Goal: Task Accomplishment & Management: Complete application form

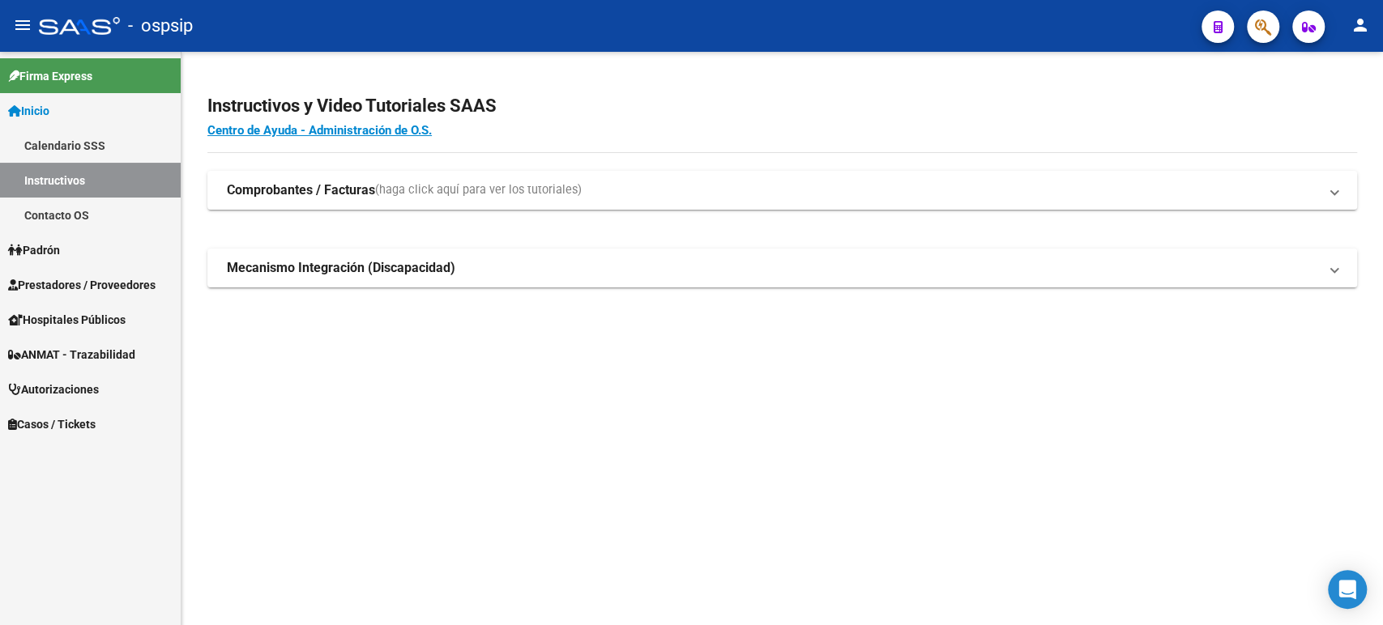
click at [87, 389] on span "Autorizaciones" at bounding box center [53, 390] width 91 height 18
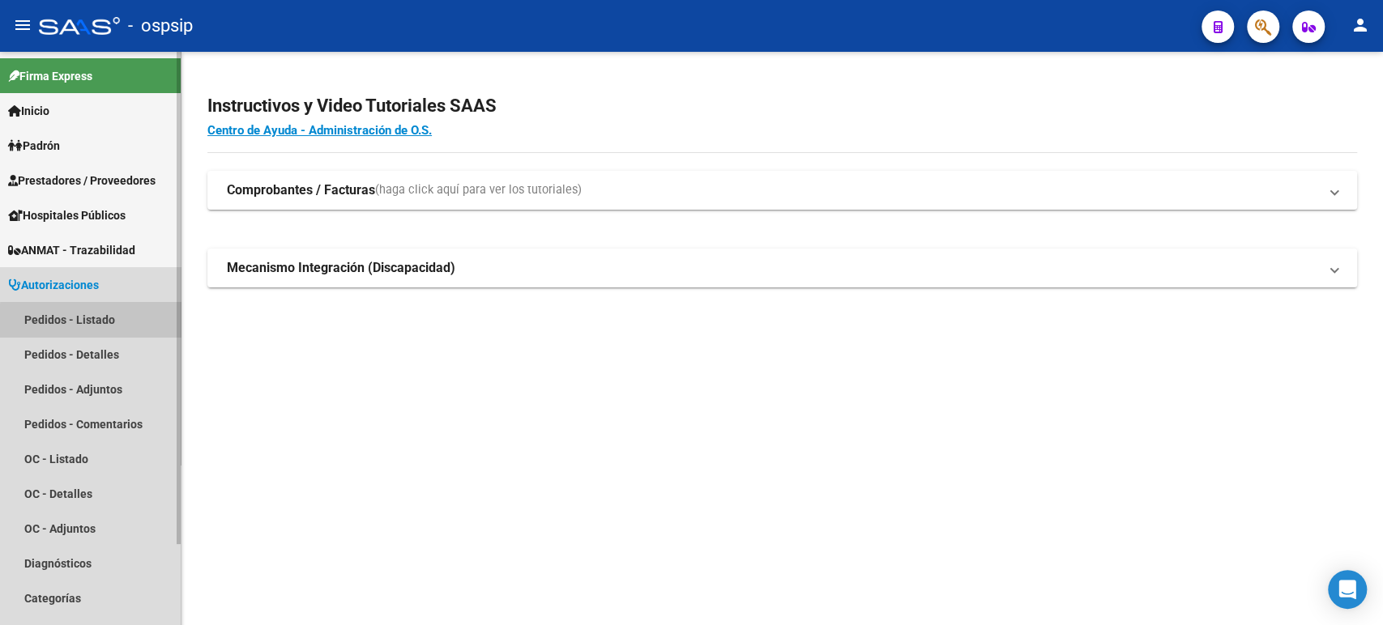
click at [99, 321] on link "Pedidos - Listado" at bounding box center [90, 319] width 181 height 35
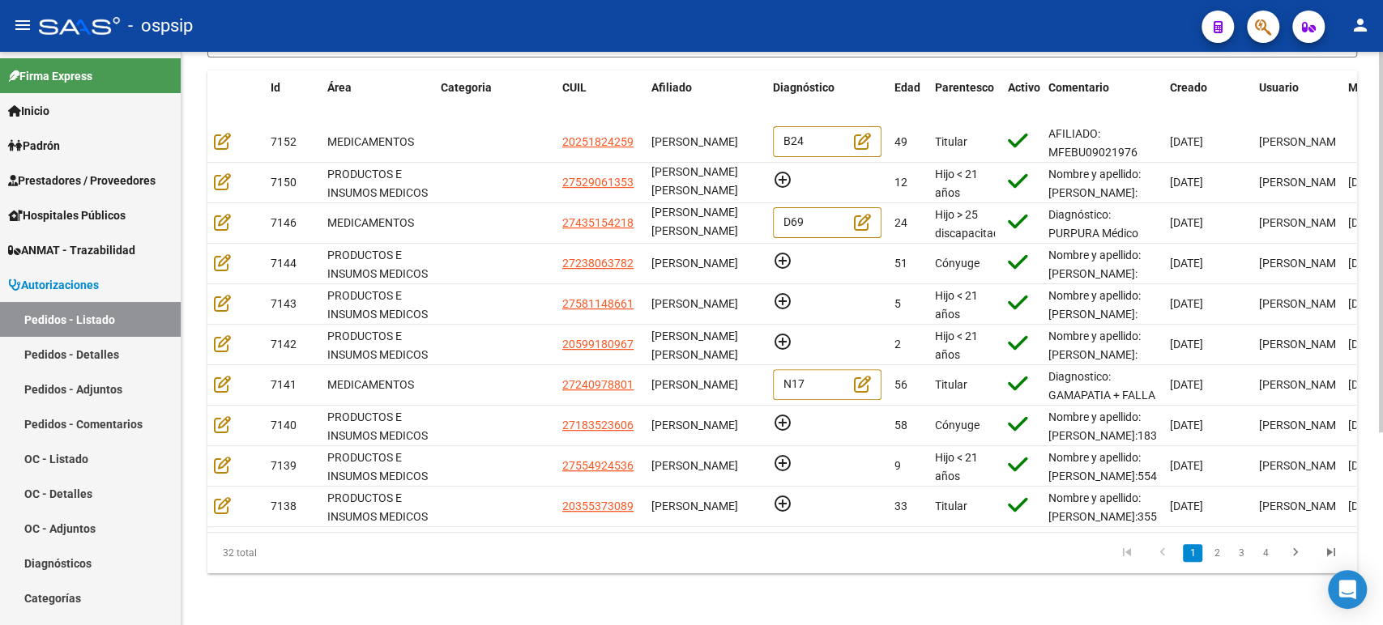
scroll to position [289, 0]
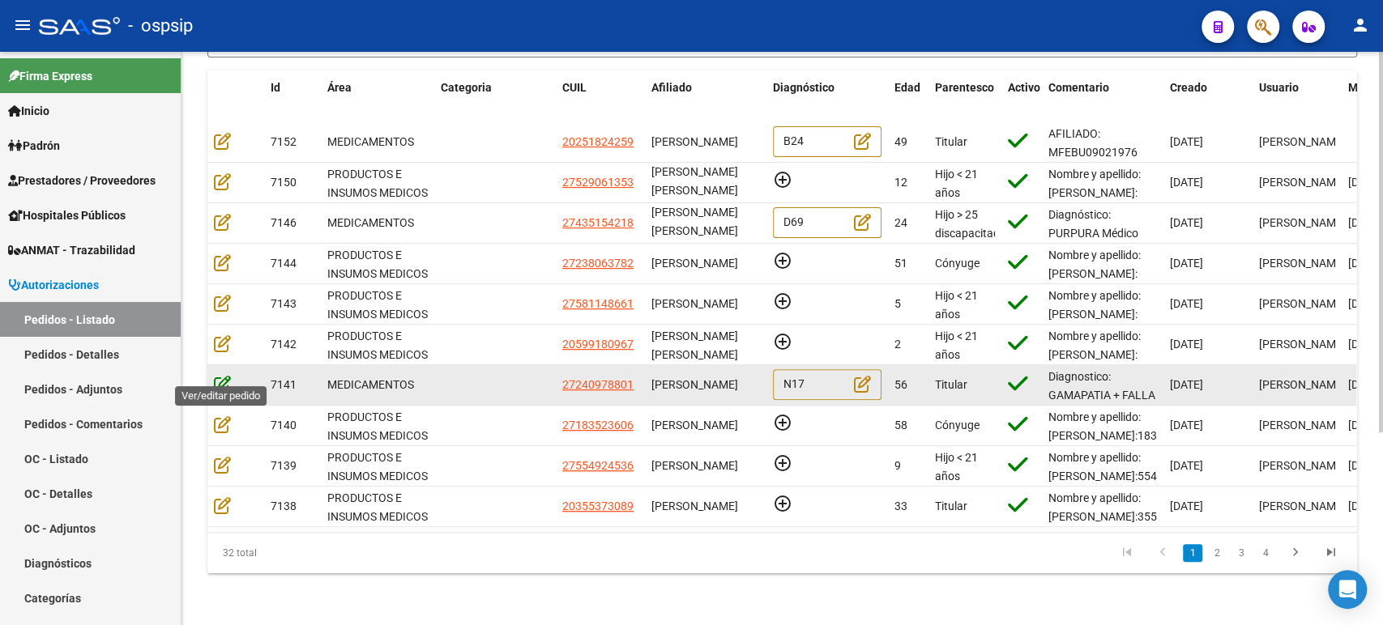
click at [227, 375] on icon at bounding box center [222, 384] width 17 height 18
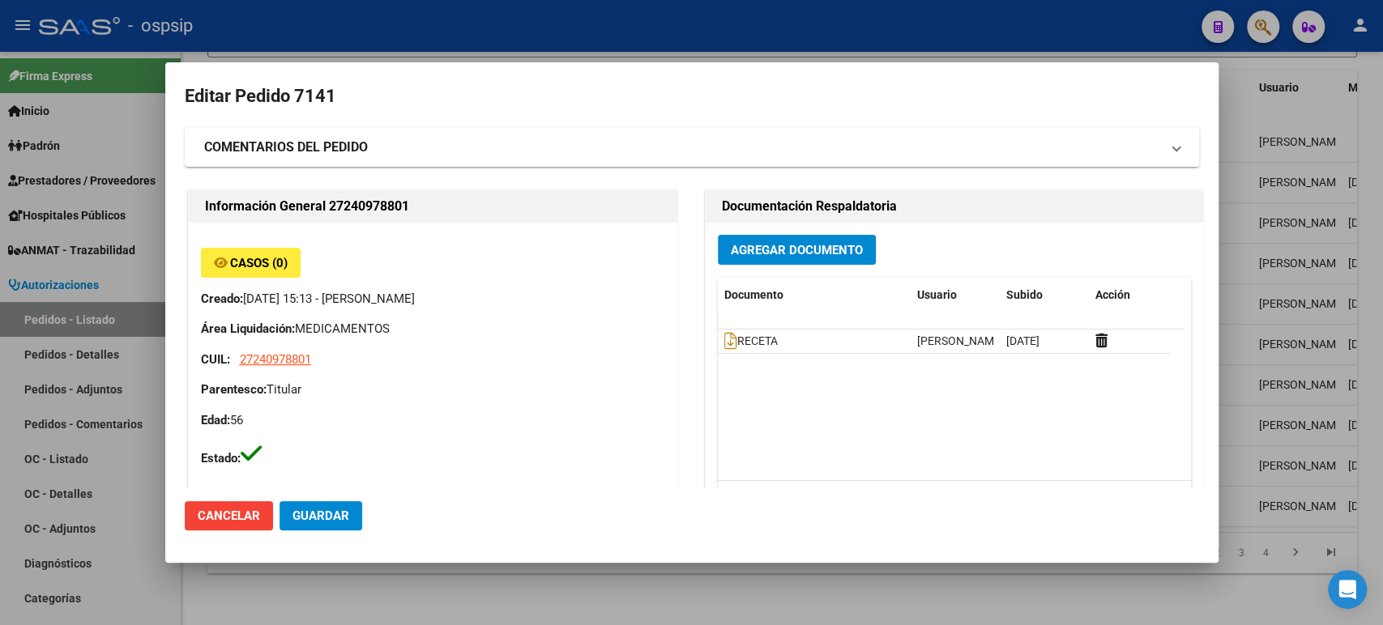
type input "[GEOGRAPHIC_DATA], [GEOGRAPHIC_DATA][PERSON_NAME] 1529"
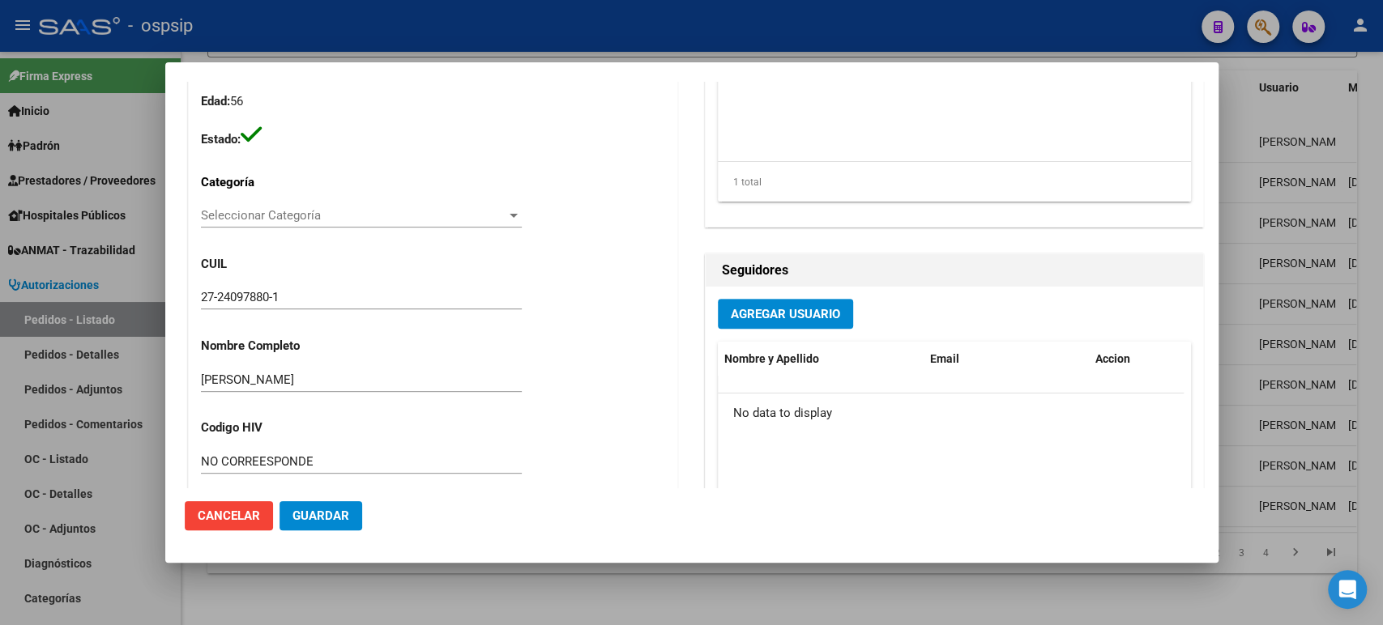
scroll to position [139, 0]
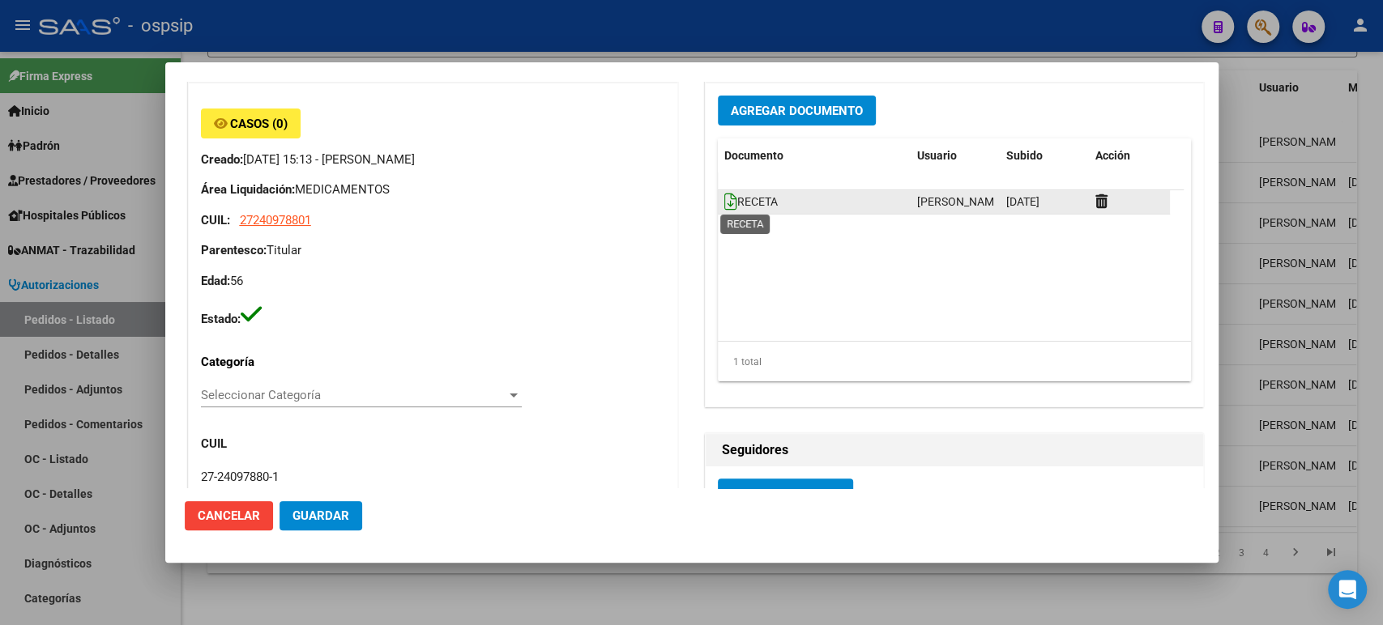
click at [727, 202] on icon at bounding box center [730, 202] width 13 height 18
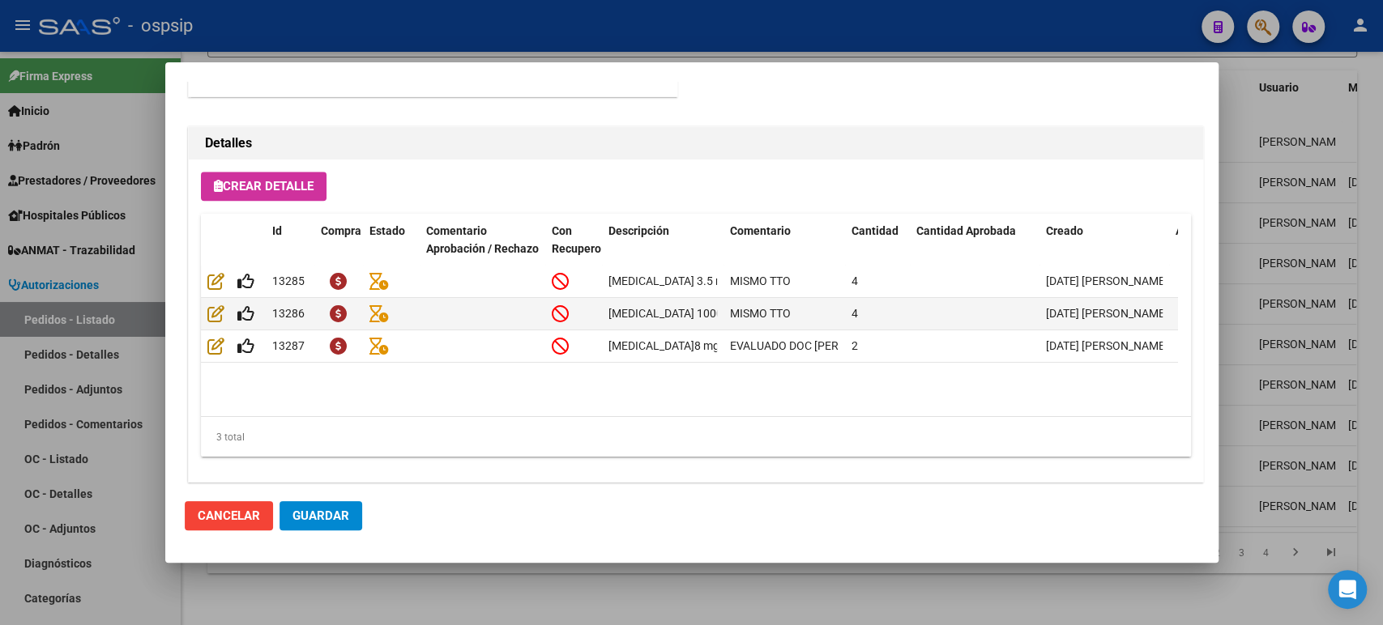
scroll to position [1129, 0]
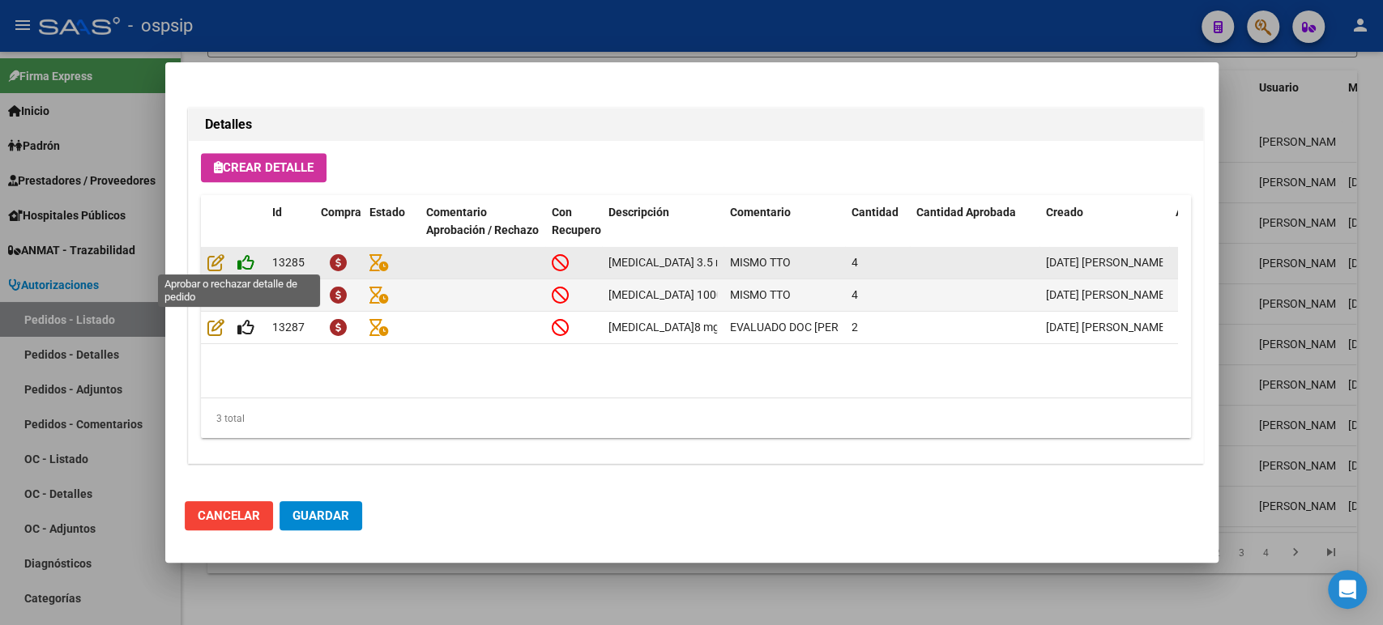
click at [246, 264] on icon at bounding box center [245, 263] width 17 height 18
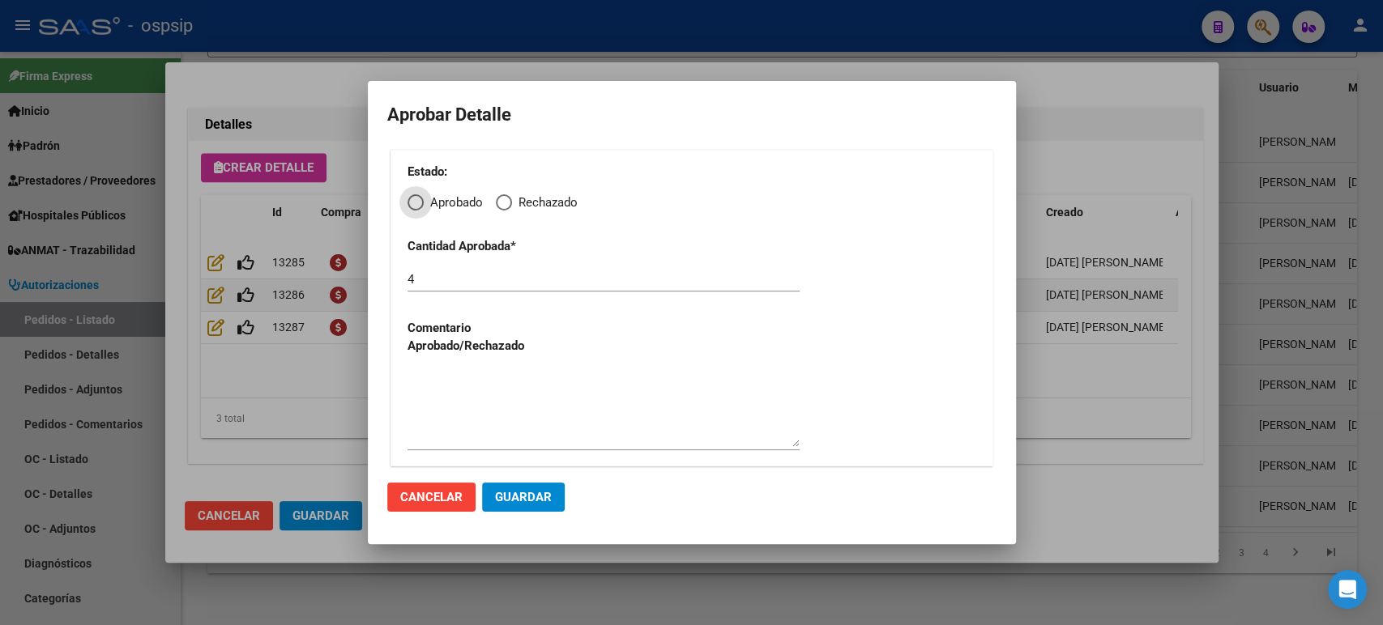
click at [426, 209] on span "Aprobado" at bounding box center [453, 203] width 59 height 19
click at [424, 209] on input "Aprobado" at bounding box center [415, 202] width 16 height 16
radio input "true"
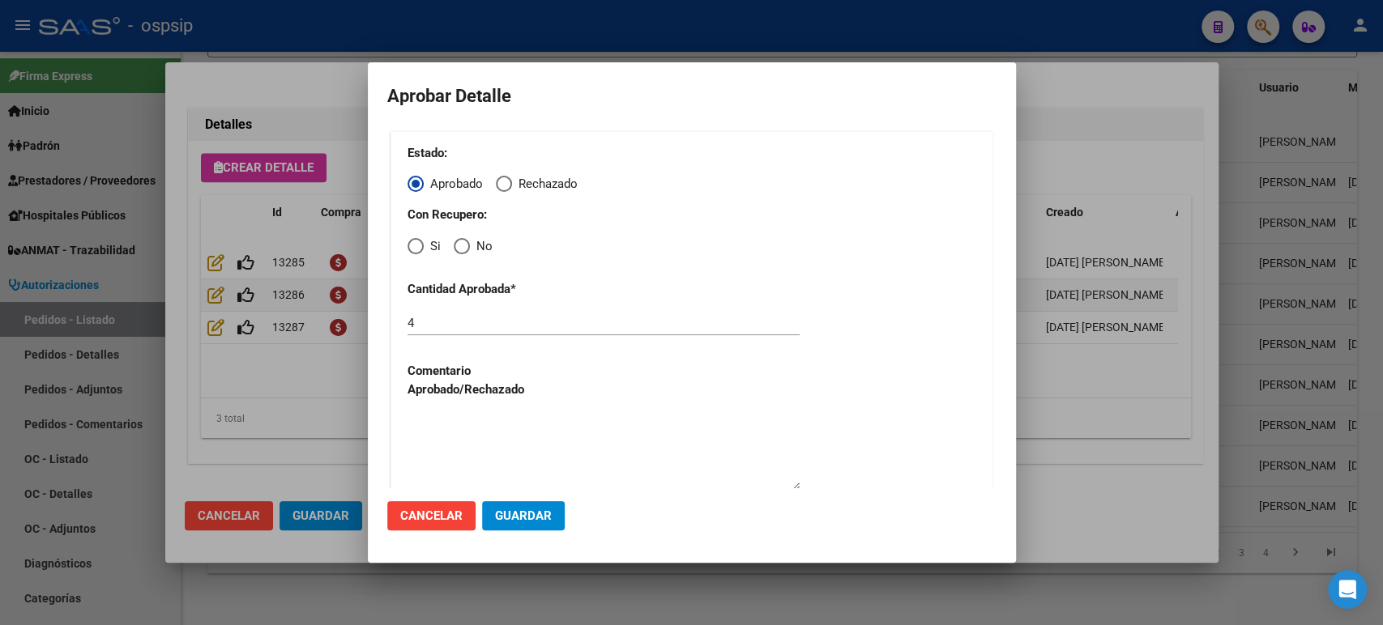
click at [414, 245] on span "Elija una opción" at bounding box center [415, 246] width 16 height 16
click at [414, 245] on input "Si" at bounding box center [415, 246] width 16 height 16
radio input "true"
click at [544, 514] on span "Guardar" at bounding box center [523, 516] width 57 height 15
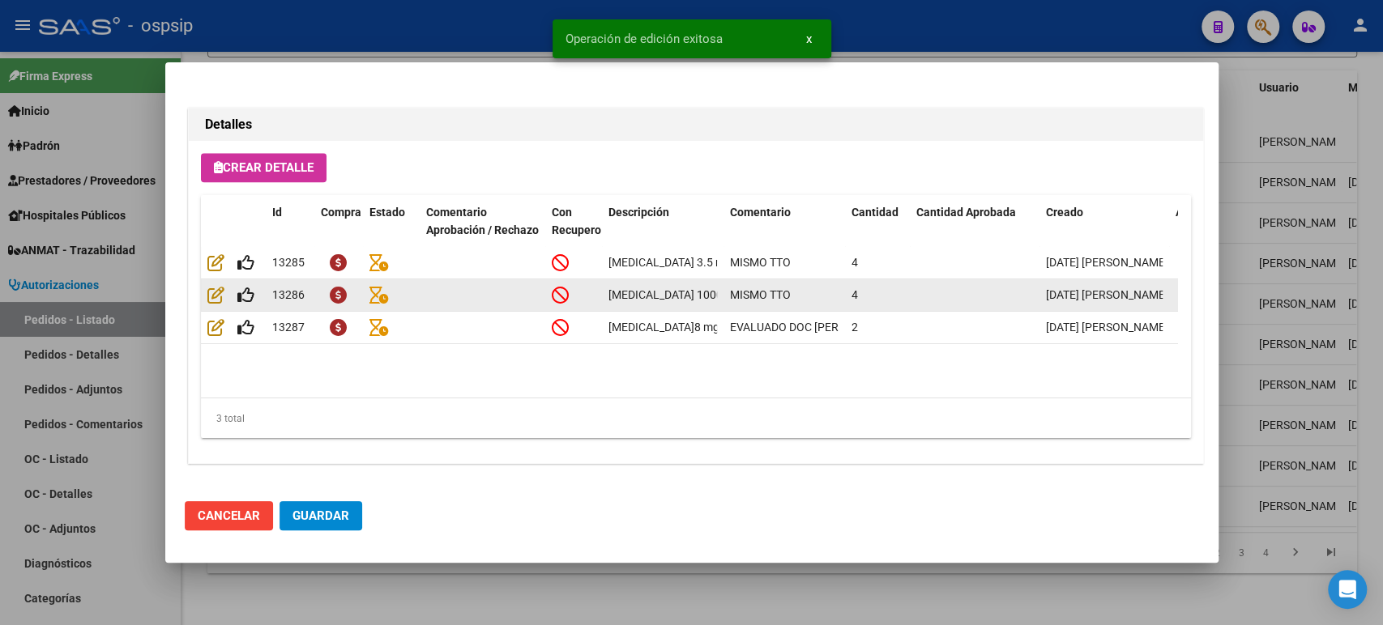
type input "[PERSON_NAME], LAS [PERSON_NAME], TACUARI 69"
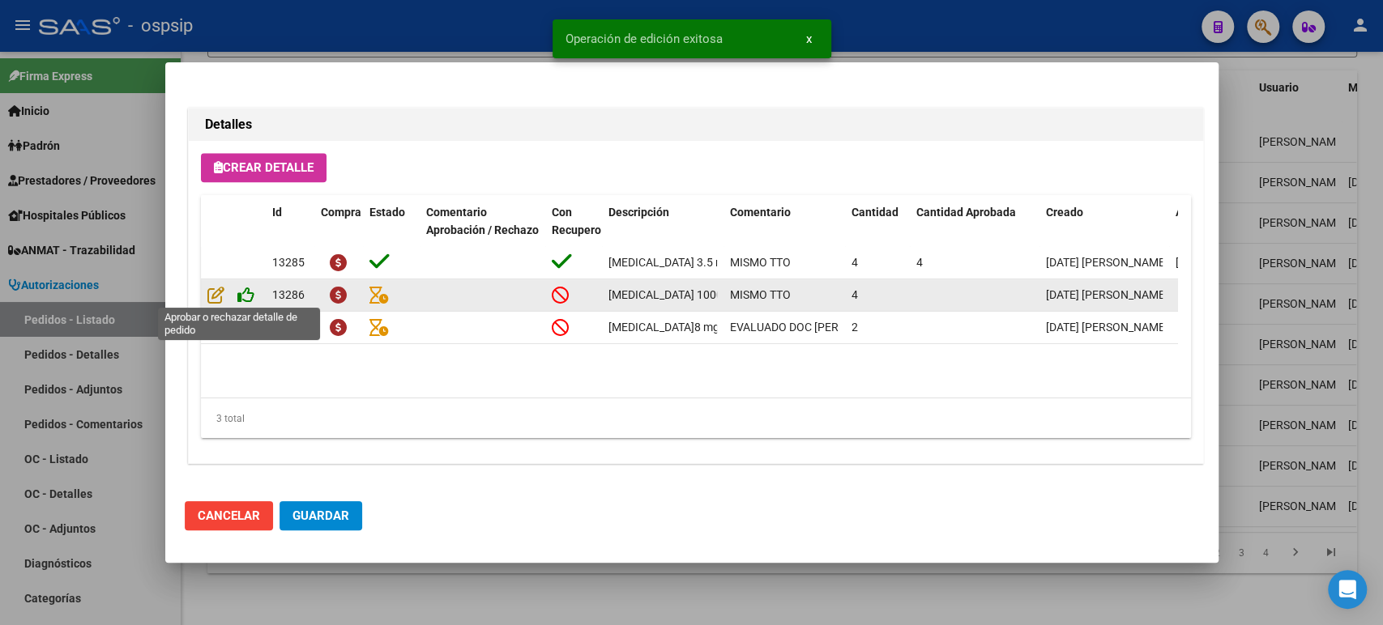
click at [248, 294] on icon at bounding box center [245, 295] width 17 height 18
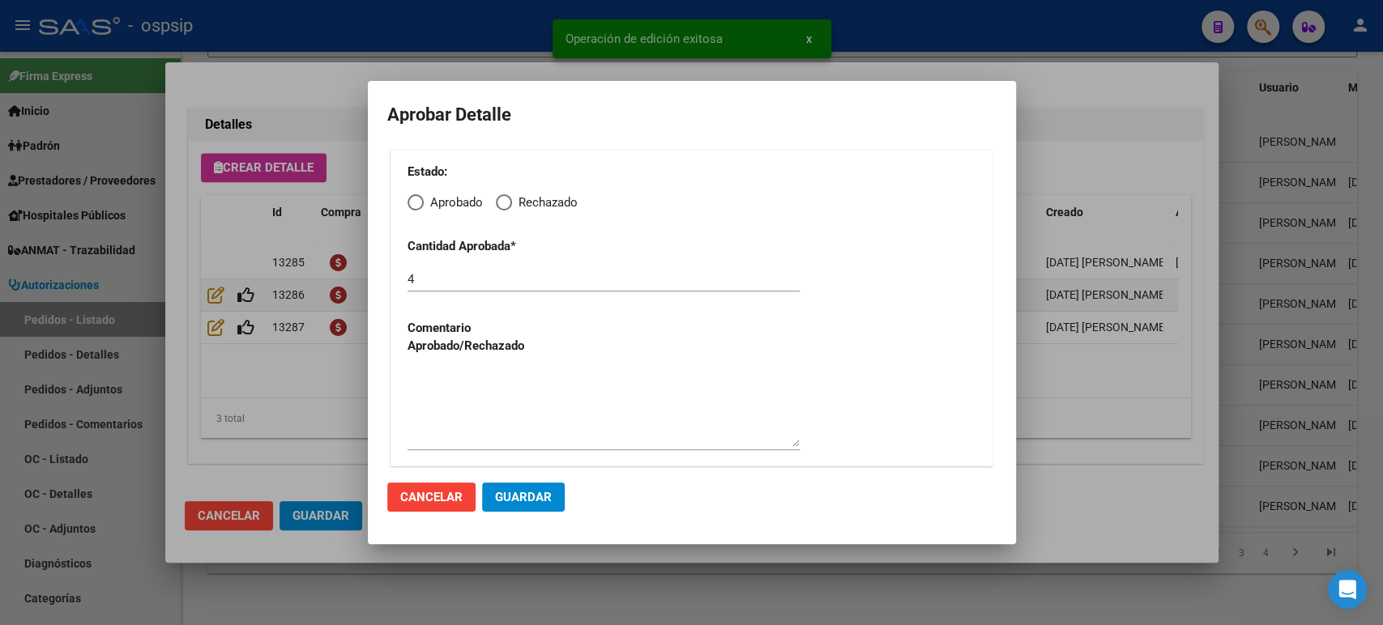
click at [420, 202] on span "Elija una opción" at bounding box center [415, 202] width 16 height 16
click at [420, 202] on input "Aprobado" at bounding box center [415, 202] width 16 height 16
radio input "true"
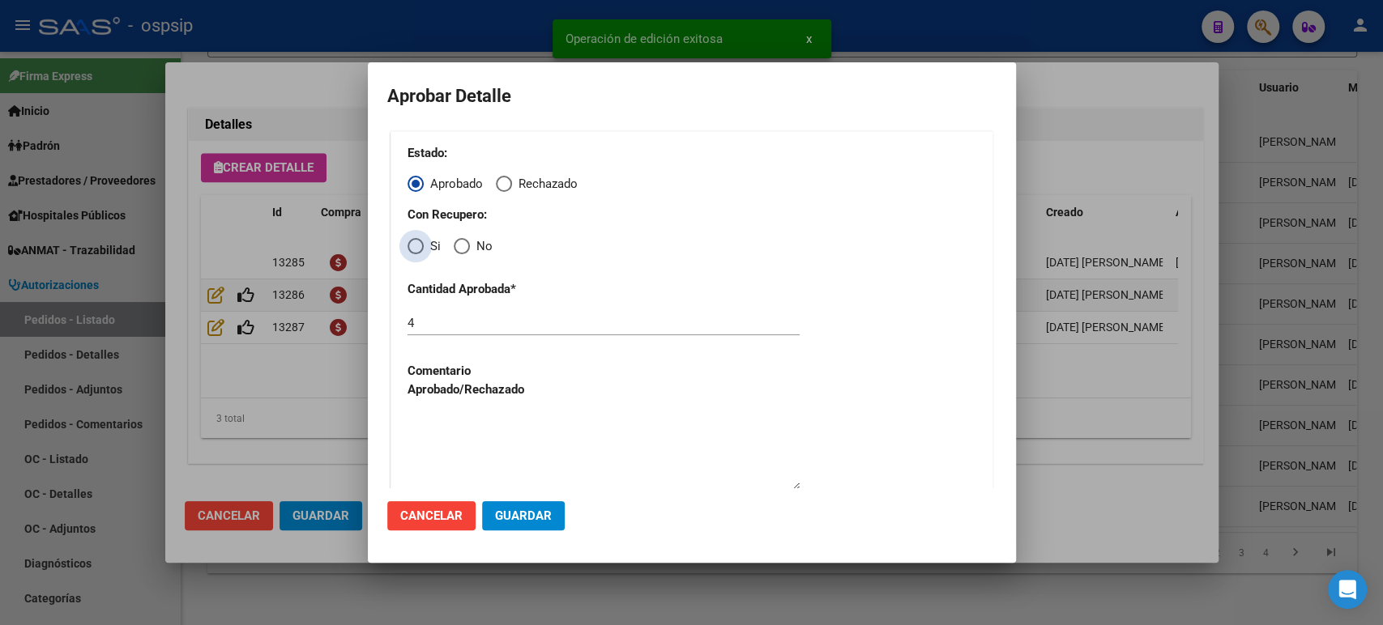
click at [417, 245] on span "Elija una opción" at bounding box center [415, 246] width 16 height 16
click at [417, 245] on input "Si" at bounding box center [415, 246] width 16 height 16
radio input "true"
click at [509, 504] on button "Guardar" at bounding box center [523, 515] width 83 height 29
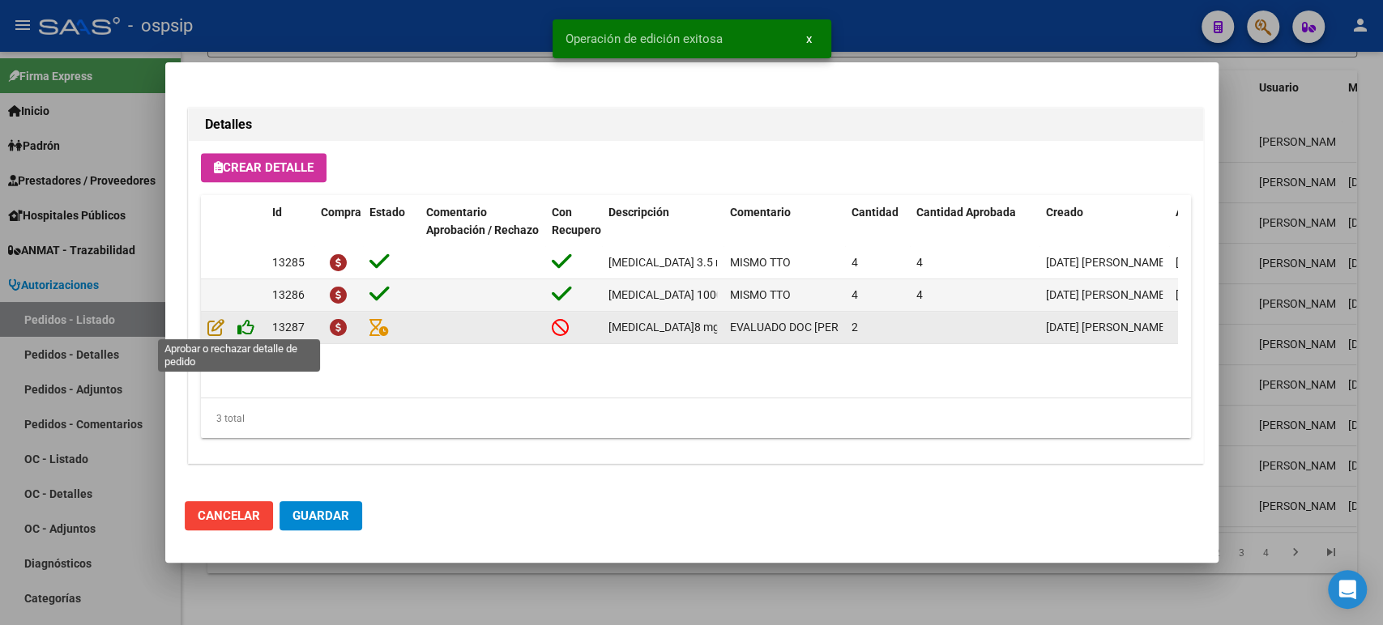
click at [249, 330] on icon at bounding box center [245, 327] width 17 height 18
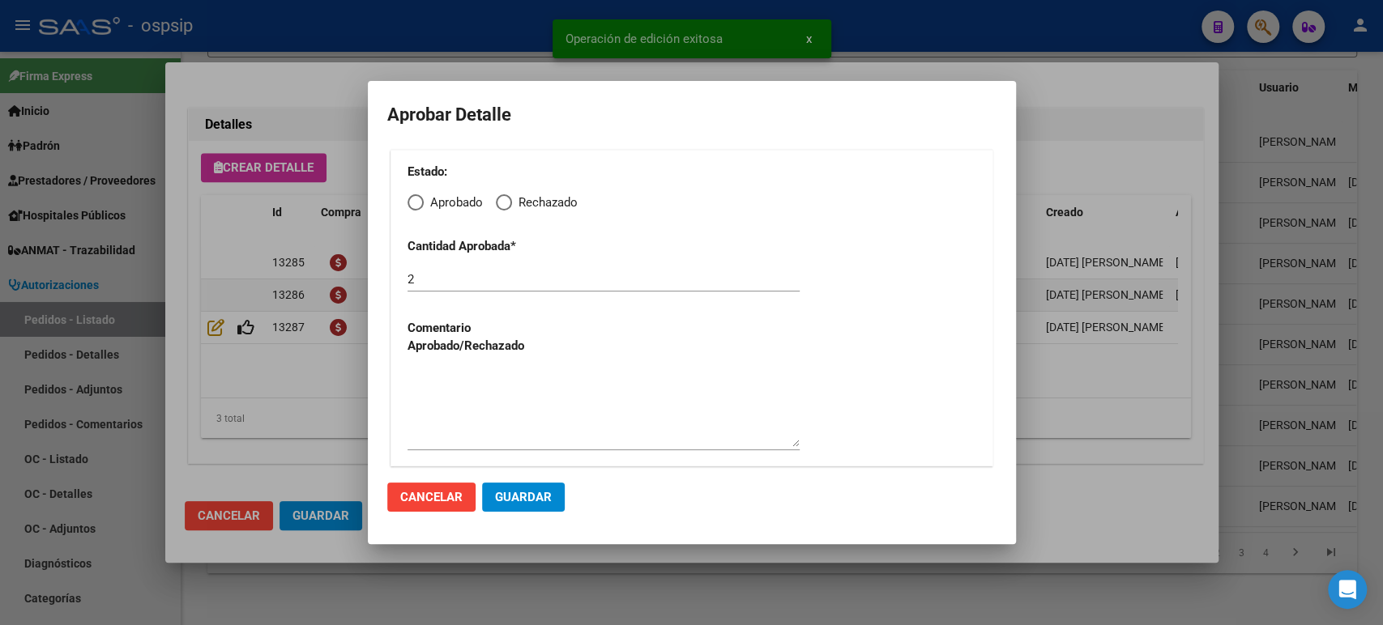
click at [421, 202] on span "Elija una opción" at bounding box center [415, 202] width 16 height 16
click at [421, 202] on input "Aprobado" at bounding box center [415, 202] width 16 height 16
radio input "true"
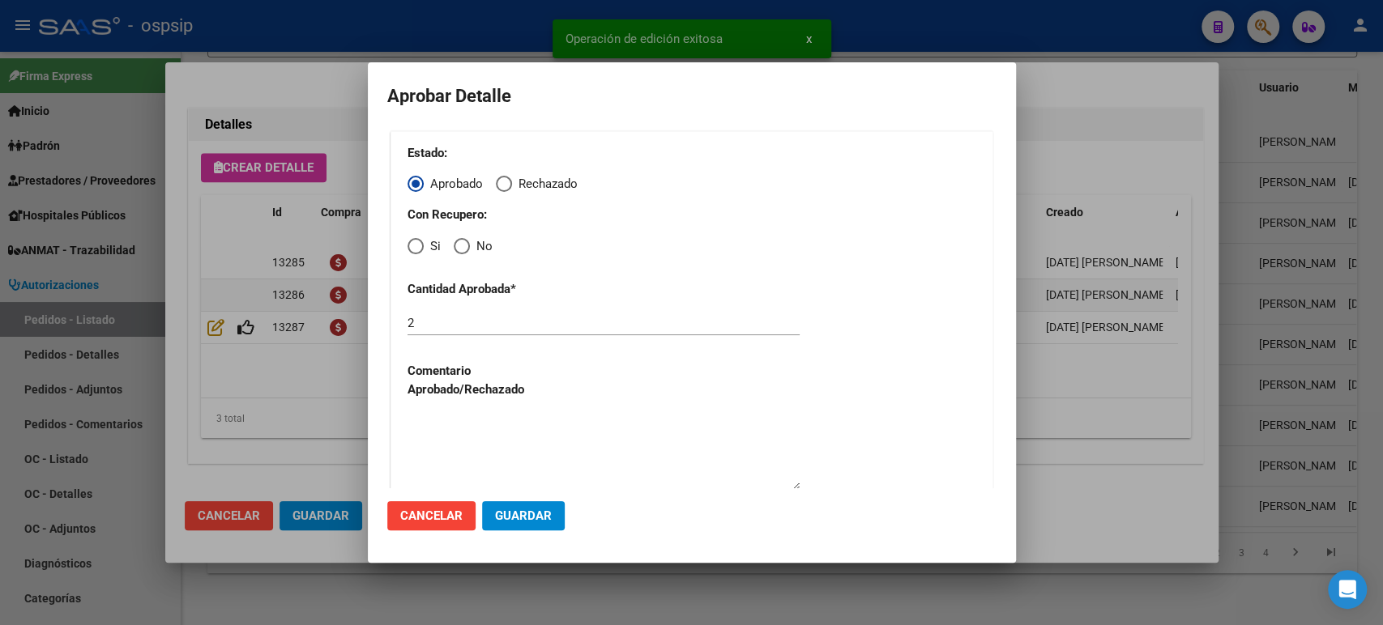
click at [419, 251] on span "Elija una opción" at bounding box center [415, 246] width 16 height 16
click at [419, 251] on input "Si" at bounding box center [415, 246] width 16 height 16
radio input "true"
click at [529, 509] on span "Guardar" at bounding box center [523, 516] width 57 height 15
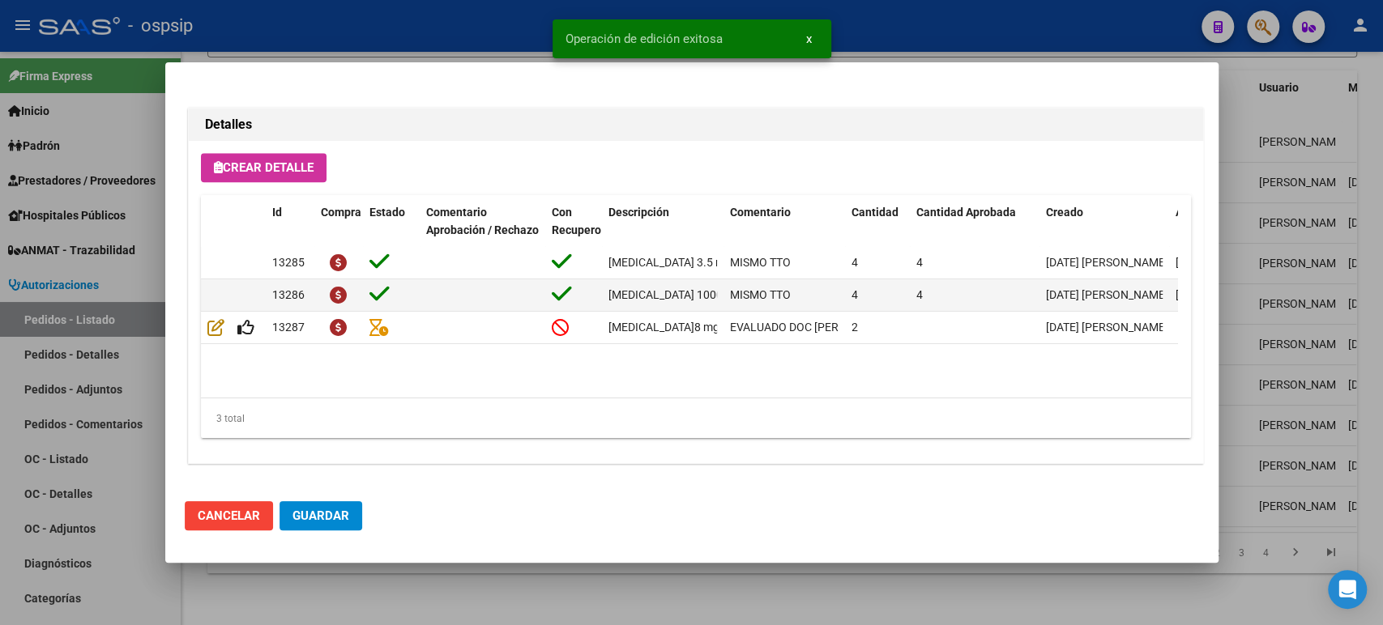
click at [350, 522] on button "Guardar" at bounding box center [320, 515] width 83 height 29
click at [1255, 212] on div at bounding box center [691, 312] width 1383 height 625
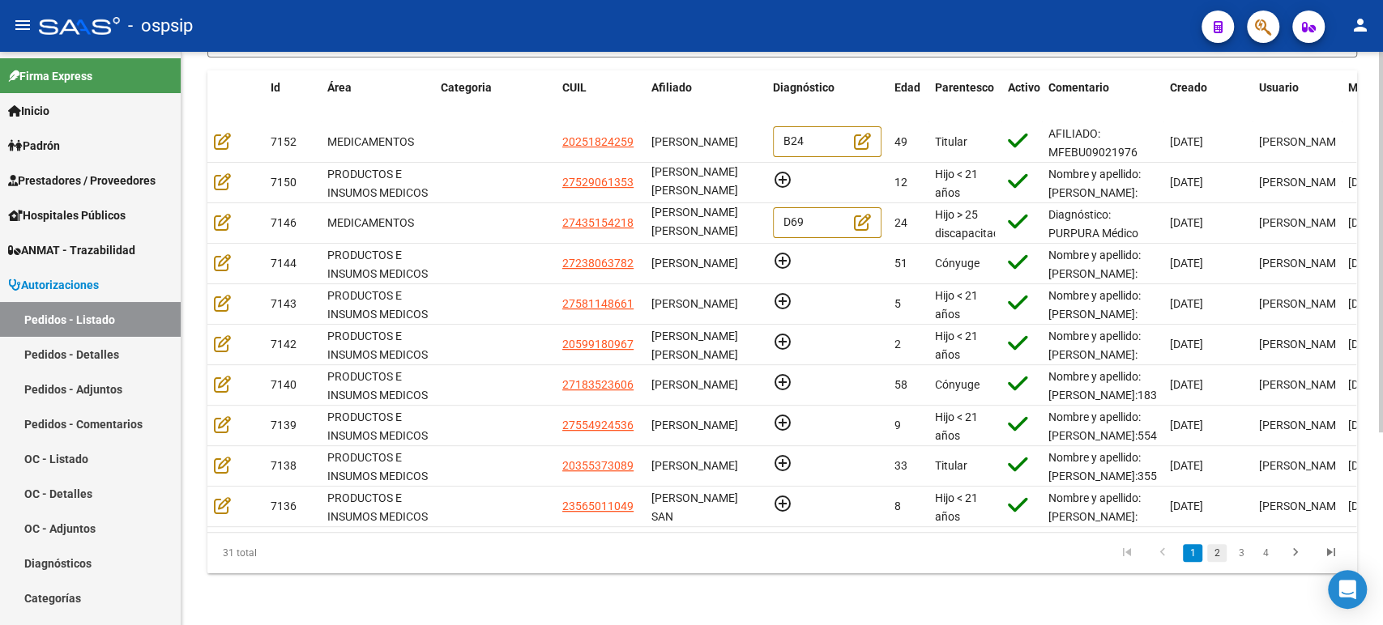
click at [1214, 552] on link "2" at bounding box center [1216, 553] width 19 height 18
